Goal: Transaction & Acquisition: Download file/media

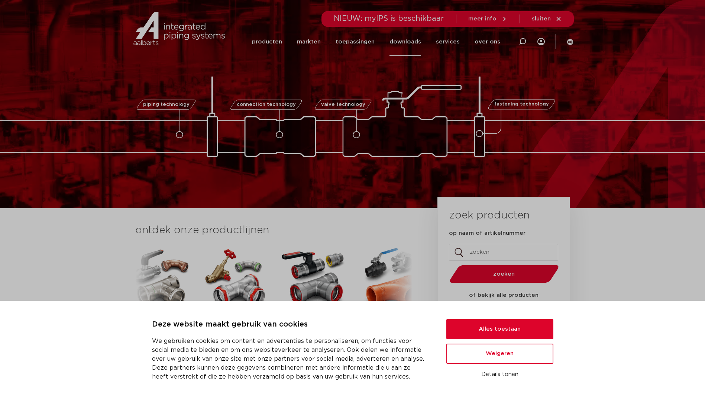
click at [409, 38] on link "downloads" at bounding box center [405, 41] width 32 height 29
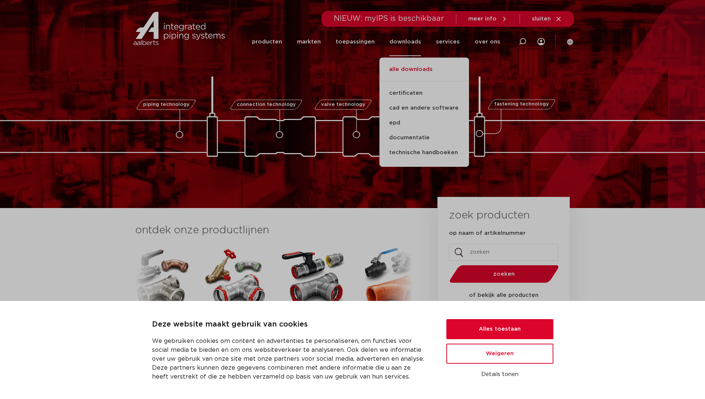
click at [409, 71] on link "alle downloads" at bounding box center [424, 73] width 90 height 16
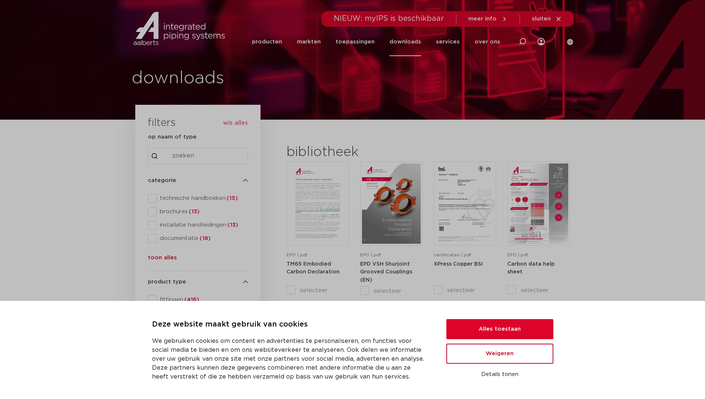
click at [498, 355] on button "Weigeren" at bounding box center [499, 354] width 107 height 20
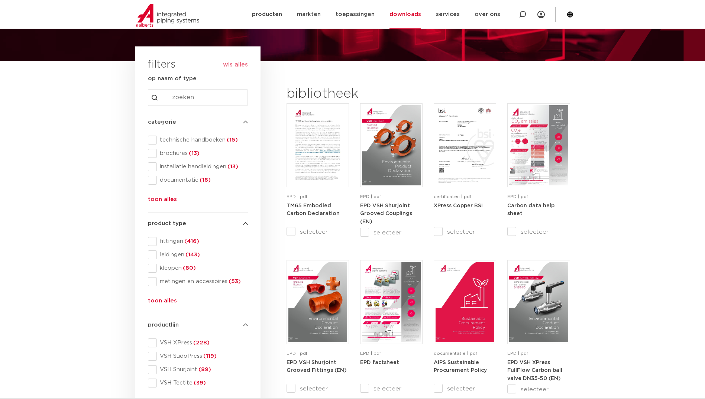
scroll to position [62, 0]
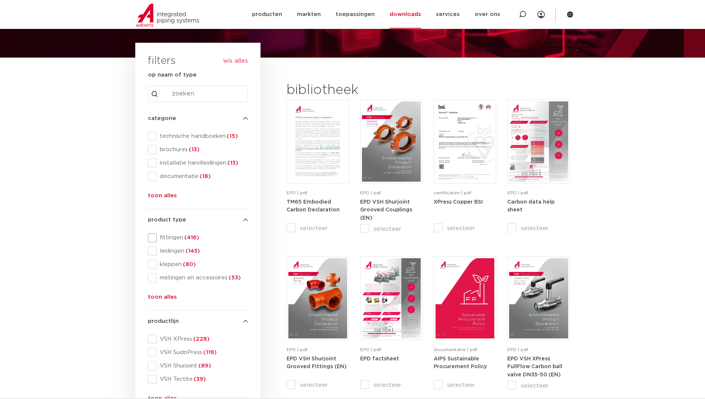
click at [167, 239] on span "fittingen (416)" at bounding box center [202, 237] width 91 height 7
